Goal: Entertainment & Leisure: Browse casually

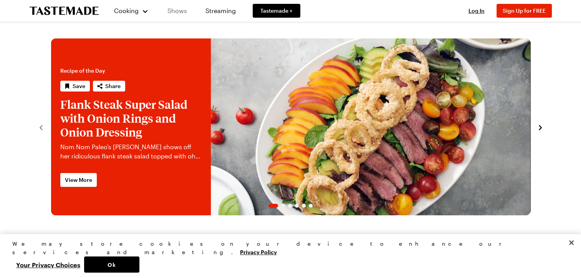
click at [180, 10] on link "Shows" at bounding box center [177, 11] width 35 height 22
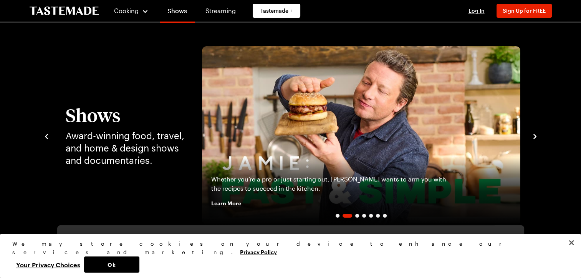
click at [534, 136] on icon "navigate to next item" at bounding box center [535, 137] width 8 height 8
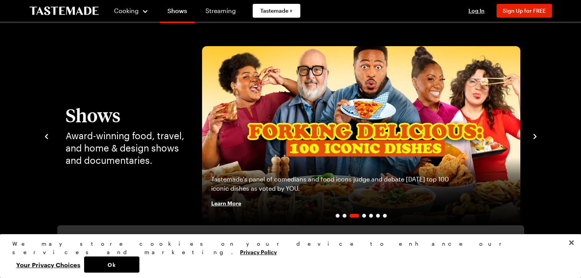
click at [534, 136] on icon "navigate to next item" at bounding box center [535, 137] width 8 height 8
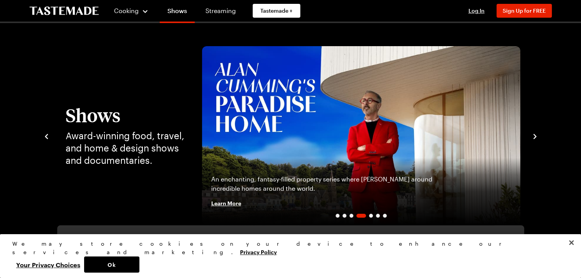
click at [534, 136] on icon "navigate to next item" at bounding box center [535, 137] width 8 height 8
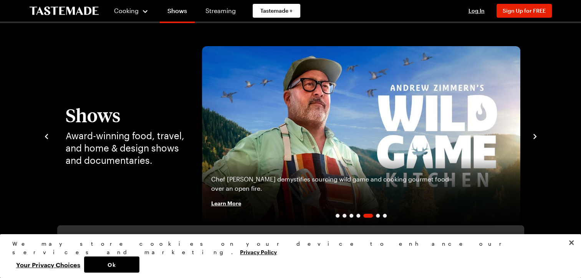
click at [534, 136] on icon "navigate to next item" at bounding box center [535, 137] width 8 height 8
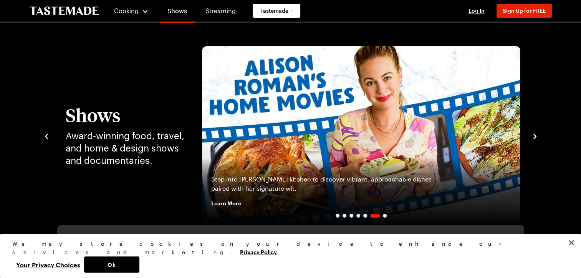
click at [534, 136] on icon "navigate to next item" at bounding box center [535, 137] width 8 height 8
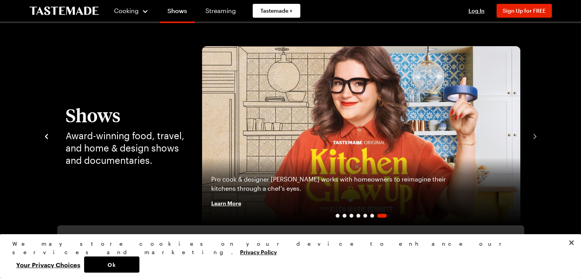
click at [530, 137] on div "Shows Award-winning food, travel, and home & design shows and documentaries. [P…" at bounding box center [291, 135] width 496 height 179
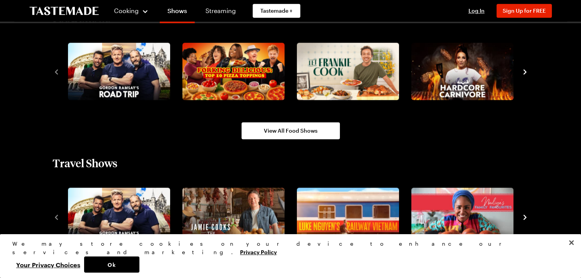
scroll to position [645, 0]
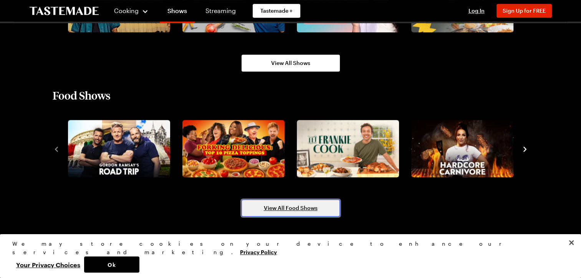
click at [303, 206] on span "View All Food Shows" at bounding box center [291, 208] width 54 height 8
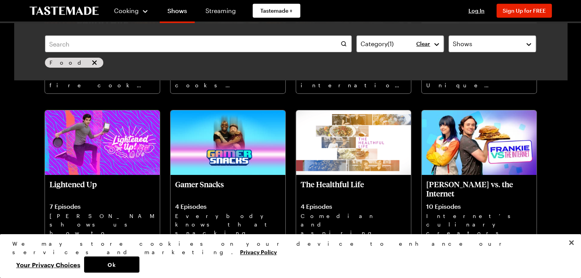
scroll to position [2550, 0]
